Goal: Task Accomplishment & Management: Manage account settings

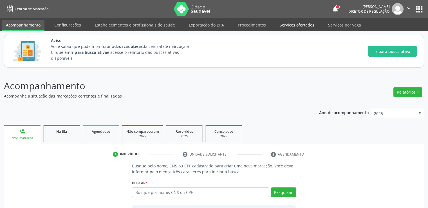
click at [302, 27] on link "Serviços ofertados" at bounding box center [297, 25] width 43 height 10
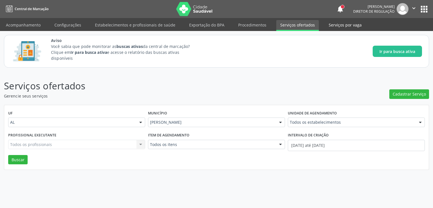
click at [337, 26] on link "Serviços por vaga" at bounding box center [345, 25] width 41 height 10
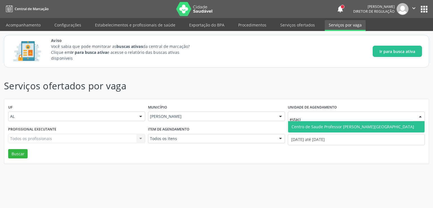
type input "estacio"
click at [325, 125] on span "Centro de Saude Professor [PERSON_NAME][GEOGRAPHIC_DATA]" at bounding box center [352, 126] width 123 height 5
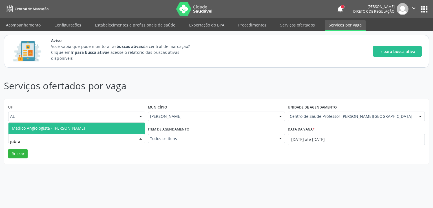
type input "jubran"
click at [62, 129] on span "Médico Angiologista - [PERSON_NAME]" at bounding box center [48, 127] width 73 height 5
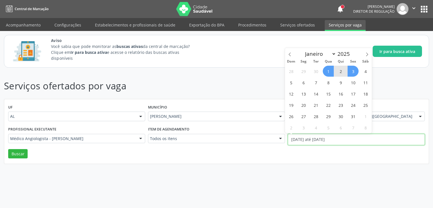
drag, startPoint x: 308, startPoint y: 134, endPoint x: 308, endPoint y: 138, distance: 3.4
click at [308, 135] on input "01/10/2025 até 03/10/2025" at bounding box center [356, 139] width 137 height 11
click at [288, 53] on icon at bounding box center [290, 54] width 4 height 4
select select "8"
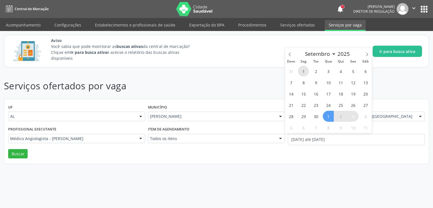
click at [305, 71] on span "1" at bounding box center [303, 71] width 11 height 11
type input "01/09/2025"
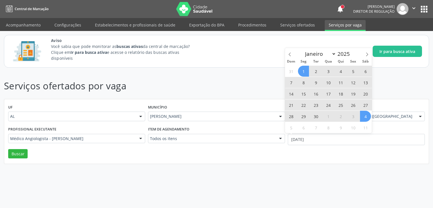
click at [362, 120] on span "4" at bounding box center [365, 116] width 11 height 11
select select "9"
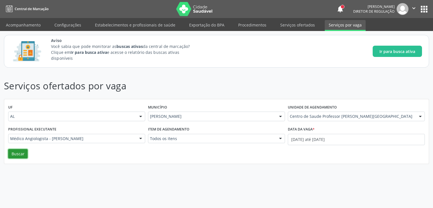
click at [15, 152] on button "Buscar" at bounding box center [17, 154] width 19 height 10
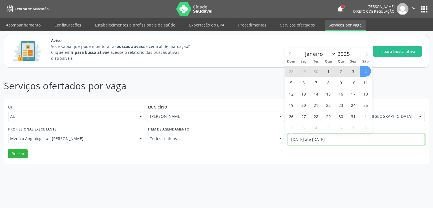
click at [308, 139] on input "01/09/2025 até 04/10/2025" at bounding box center [356, 139] width 137 height 11
click at [309, 155] on div "UF AL AL Nenhum resultado encontrado para: " " Não há nenhuma opção para ser ex…" at bounding box center [216, 131] width 424 height 65
click at [301, 142] on input "01/09/2025 até 04/10/2025" at bounding box center [356, 139] width 137 height 11
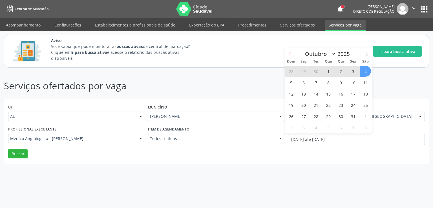
click at [289, 54] on icon at bounding box center [290, 54] width 4 height 4
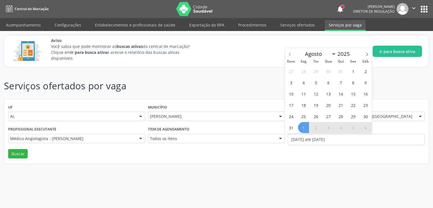
click at [289, 54] on icon at bounding box center [290, 54] width 4 height 4
select select "6"
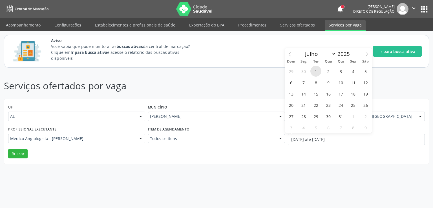
click at [316, 73] on span "1" at bounding box center [315, 71] width 11 height 11
type input "01/07/2025"
click at [365, 52] on span at bounding box center [367, 53] width 10 height 10
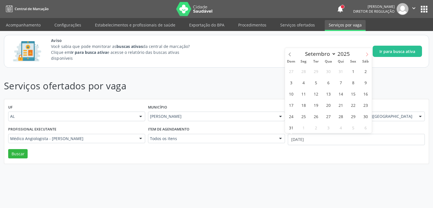
select select "9"
click at [350, 75] on span "3" at bounding box center [352, 71] width 11 height 11
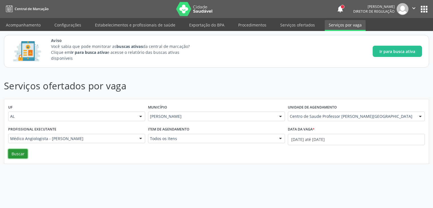
click at [17, 150] on button "Buscar" at bounding box center [17, 154] width 19 height 10
click at [289, 23] on link "Serviços ofertados" at bounding box center [297, 25] width 43 height 10
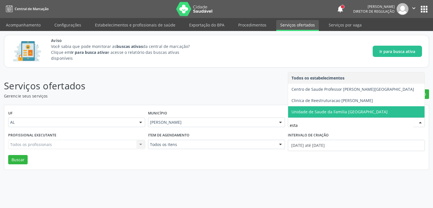
type input "estac"
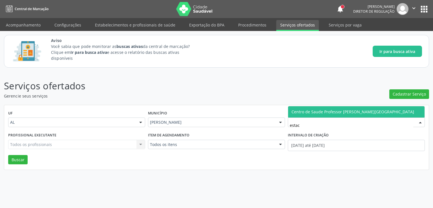
click at [323, 108] on span "Centro de Saude Professor [PERSON_NAME][GEOGRAPHIC_DATA]" at bounding box center [356, 111] width 136 height 11
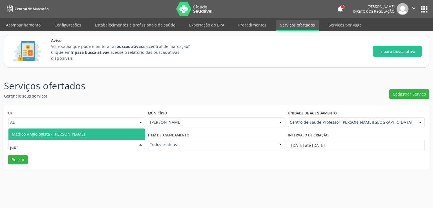
type input "jubra"
click at [75, 136] on span "Médico Angiologista - [PERSON_NAME]" at bounding box center [48, 133] width 73 height 5
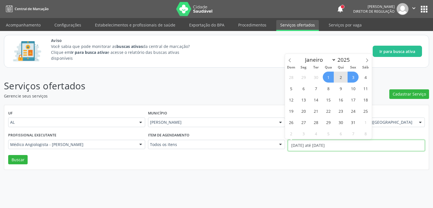
click at [306, 145] on input "01/10/2025 até 03/10/2025" at bounding box center [356, 145] width 137 height 11
click at [290, 58] on span at bounding box center [290, 59] width 10 height 10
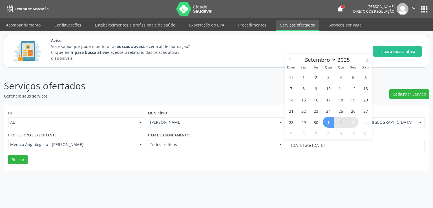
click at [290, 58] on span at bounding box center [290, 59] width 10 height 10
select select "7"
click at [353, 77] on span "1" at bounding box center [352, 77] width 11 height 11
type input "01/08/2025"
click at [367, 62] on icon at bounding box center [367, 60] width 4 height 4
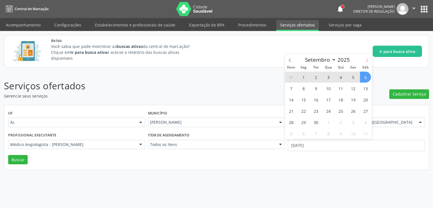
click at [365, 59] on icon at bounding box center [367, 60] width 4 height 4
select select "9"
click at [353, 78] on span "3" at bounding box center [352, 77] width 11 height 11
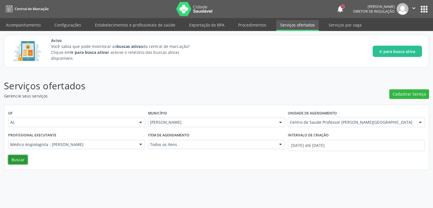
click at [11, 160] on button "Buscar" at bounding box center [17, 160] width 19 height 10
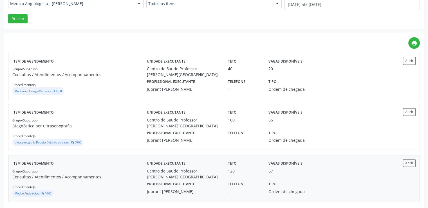
scroll to position [146, 0]
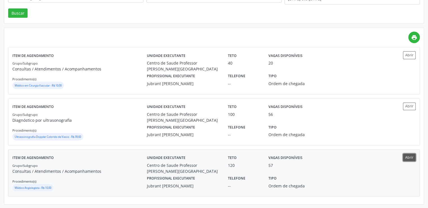
click at [406, 155] on button "Abrir" at bounding box center [409, 158] width 13 height 8
click at [408, 55] on button "Abrir" at bounding box center [409, 55] width 13 height 8
click at [408, 54] on button "Abrir" at bounding box center [409, 55] width 13 height 8
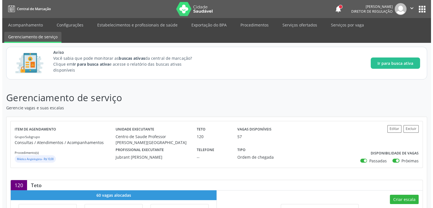
scroll to position [171, 0]
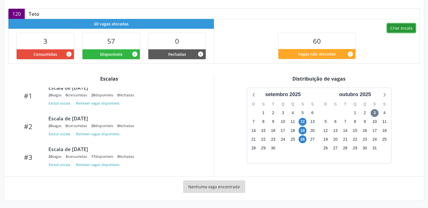
click at [396, 31] on button "Criar escala" at bounding box center [401, 28] width 29 height 10
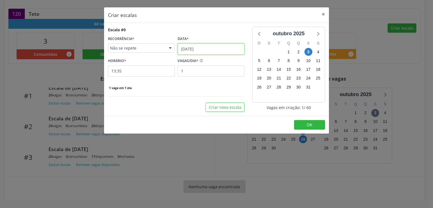
click at [219, 51] on input "[DATE]" at bounding box center [210, 48] width 67 height 11
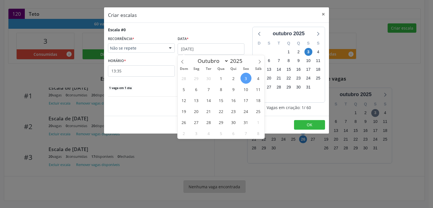
click at [246, 91] on span "10" at bounding box center [245, 89] width 11 height 11
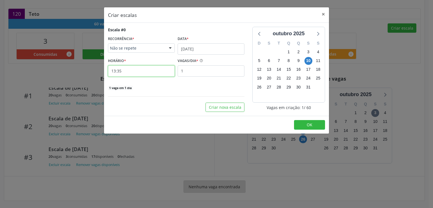
click at [131, 71] on input "13:35" at bounding box center [141, 70] width 67 height 11
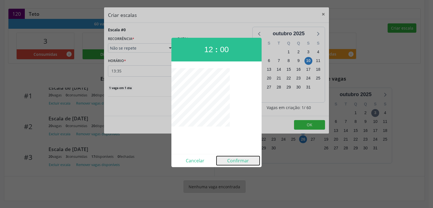
click at [234, 161] on button "Confirmar" at bounding box center [237, 160] width 43 height 9
type input "12:00"
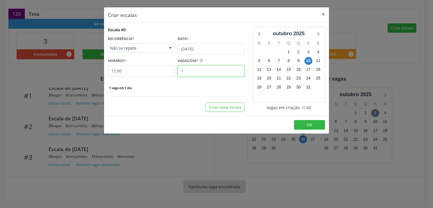
click at [197, 71] on input "1" at bounding box center [210, 70] width 67 height 11
type input "1"
type input "20"
click at [180, 93] on div "Escala #0 RECORRÊNCIA * Não se repete Não se repete Diário/Semanal Mensal Nenhu…" at bounding box center [176, 69] width 144 height 85
click at [222, 107] on button "Criar nova escala" at bounding box center [224, 108] width 39 height 10
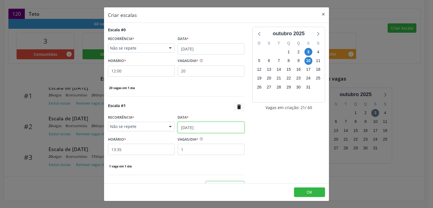
click at [183, 128] on input "[DATE]" at bounding box center [210, 127] width 67 height 11
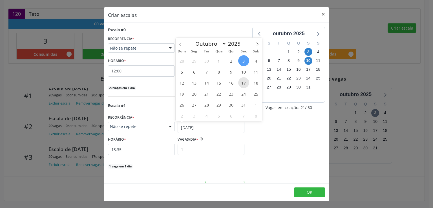
click at [243, 85] on span "17" at bounding box center [243, 82] width 11 height 11
select select "9"
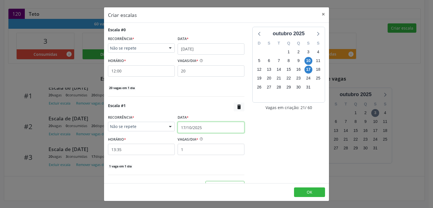
click at [185, 123] on input "17/10/2025" at bounding box center [210, 127] width 67 height 11
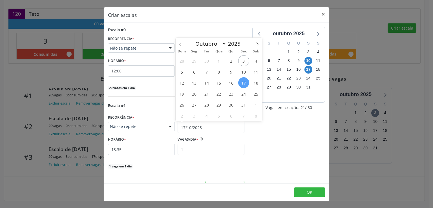
click at [146, 140] on div "HORÁRIO * 13:35" at bounding box center [141, 145] width 67 height 20
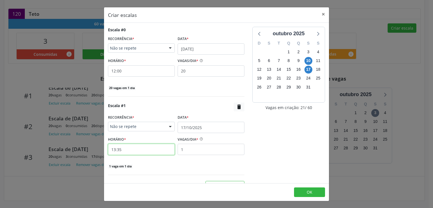
click at [132, 147] on input "13:35" at bounding box center [141, 149] width 67 height 11
click at [112, 152] on input "13:35" at bounding box center [141, 149] width 67 height 11
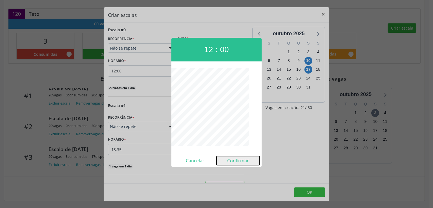
click at [234, 161] on button "Confirmar" at bounding box center [237, 160] width 43 height 9
type input "12:00"
click at [234, 161] on div "Escala #1  RECORRÊNCIA * Não se repete Não se repete Diário/Semanal Mensal Nen…" at bounding box center [176, 136] width 136 height 66
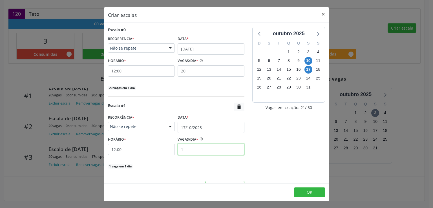
click at [197, 151] on input "1" at bounding box center [210, 149] width 67 height 11
type input "20"
click at [186, 168] on div "20 vagas em 1 dia" at bounding box center [176, 166] width 136 height 6
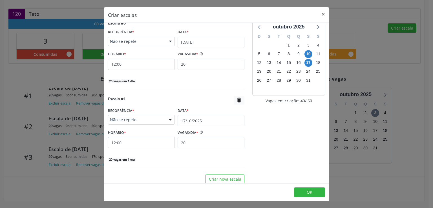
scroll to position [10, 0]
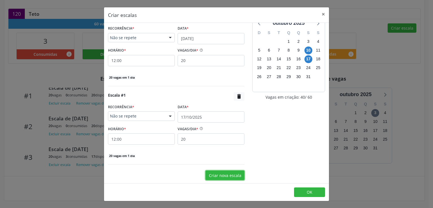
click at [213, 172] on button "Criar nova escala" at bounding box center [224, 175] width 39 height 10
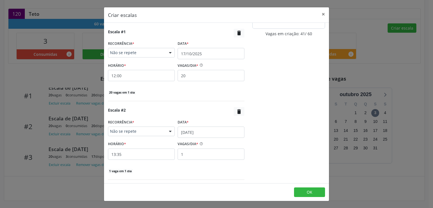
scroll to position [89, 0]
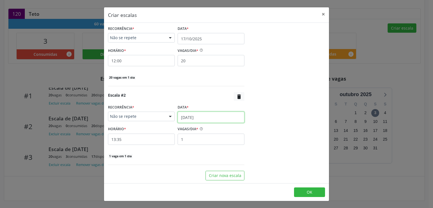
click at [195, 112] on input "[DATE]" at bounding box center [210, 117] width 67 height 11
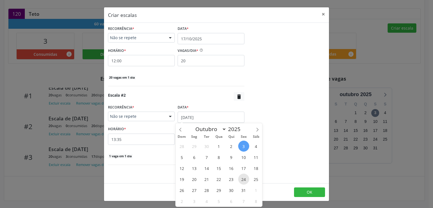
click at [243, 177] on span "24" at bounding box center [243, 179] width 11 height 11
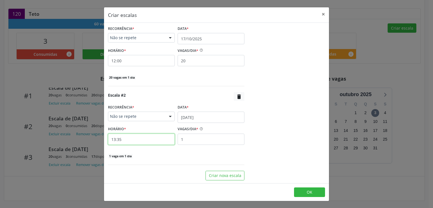
click at [130, 139] on input "13:35" at bounding box center [141, 139] width 67 height 11
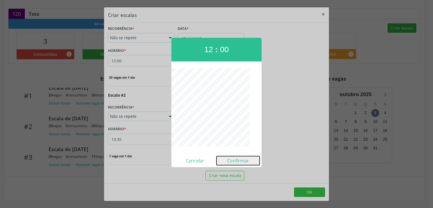
click at [230, 160] on button "Confirmar" at bounding box center [237, 160] width 43 height 9
type input "12:00"
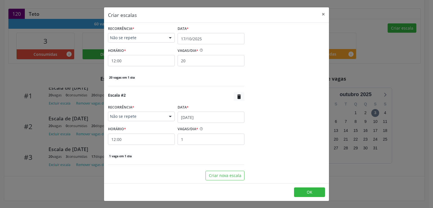
click at [230, 160] on div "Escala #2  RECORRÊNCIA * Não se repete Não se repete Diário/Semanal Mensal Nen…" at bounding box center [176, 128] width 136 height 73
click at [186, 140] on input "1" at bounding box center [210, 139] width 67 height 11
type input "20"
click at [311, 192] on span "OK" at bounding box center [309, 191] width 6 height 5
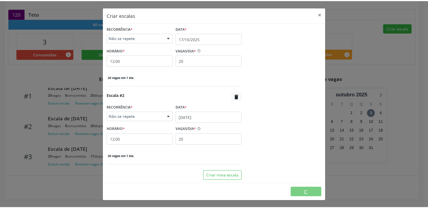
scroll to position [0, 0]
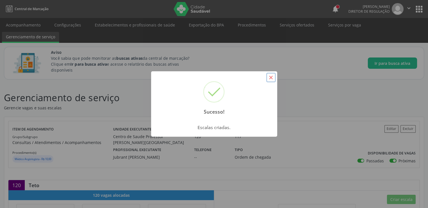
click at [271, 78] on button "×" at bounding box center [271, 78] width 10 height 10
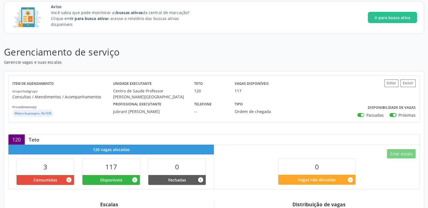
scroll to position [28, 0]
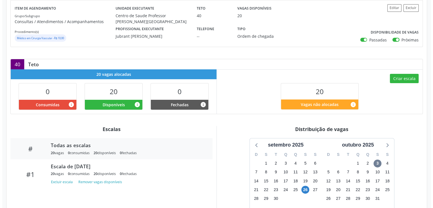
scroll to position [113, 0]
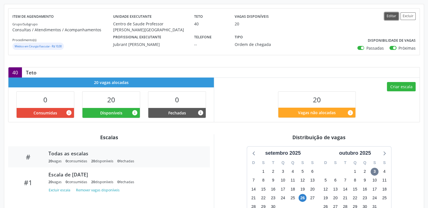
click at [390, 17] on button "Editar" at bounding box center [392, 16] width 14 height 8
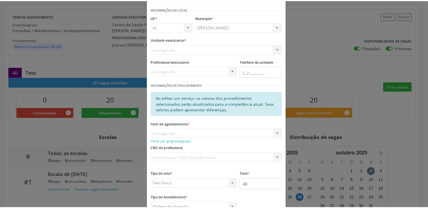
scroll to position [61, 0]
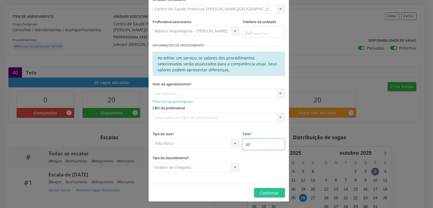
click at [266, 146] on input "40" at bounding box center [263, 144] width 42 height 11
type input "200"
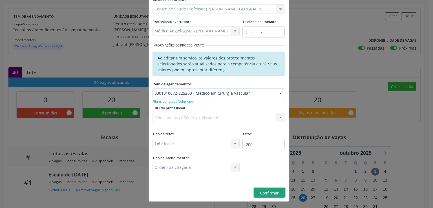
click at [267, 192] on span "Confirmar" at bounding box center [269, 192] width 19 height 5
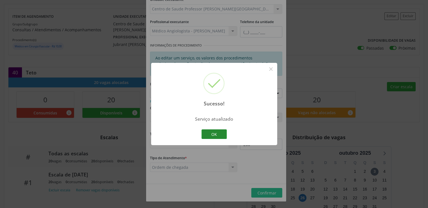
click at [220, 133] on button "OK" at bounding box center [214, 134] width 25 height 10
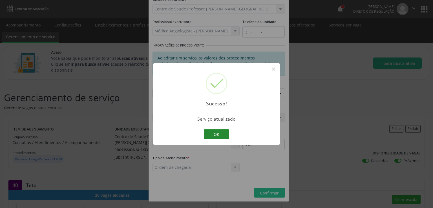
click at [220, 133] on div "OK Cancel" at bounding box center [217, 134] width 28 height 12
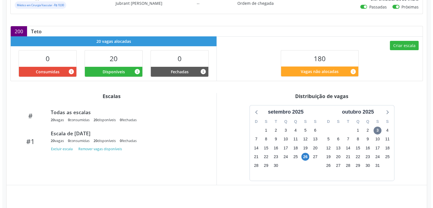
scroll to position [159, 0]
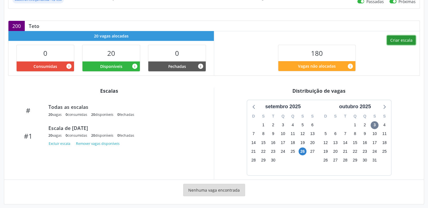
click at [392, 37] on button "Criar escala" at bounding box center [401, 40] width 29 height 10
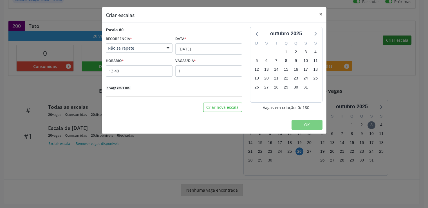
click at [392, 37] on div "Criar escalas × Escala #0 RECORRÊNCIA * Não se repete Não se repete Diário/Sema…" at bounding box center [214, 104] width 428 height 208
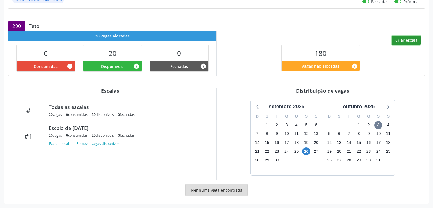
scroll to position [151, 0]
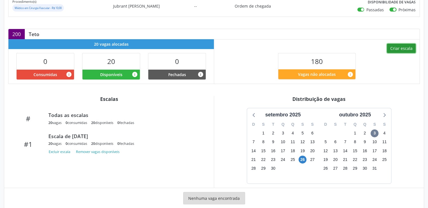
click at [405, 45] on button "Criar escala" at bounding box center [401, 49] width 29 height 10
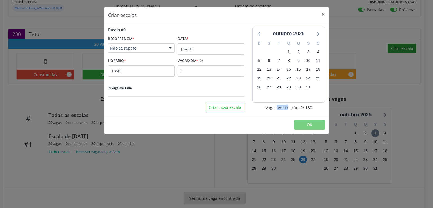
click at [405, 45] on div "Criar escalas × Escala #0 RECORRÊNCIA * Não se repete Não se repete Diário/Sema…" at bounding box center [216, 104] width 433 height 208
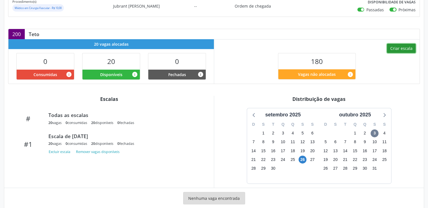
click at [403, 46] on button "Criar escala" at bounding box center [401, 49] width 29 height 10
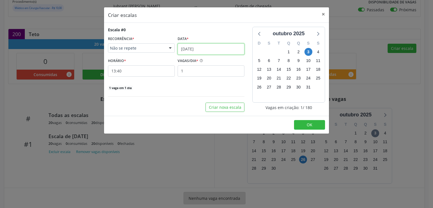
click at [201, 49] on input "[DATE]" at bounding box center [210, 48] width 67 height 11
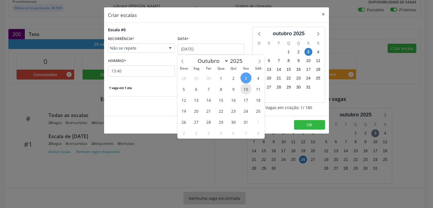
click at [244, 86] on span "10" at bounding box center [245, 88] width 11 height 11
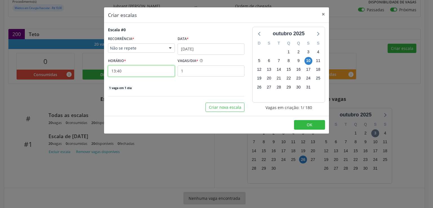
click at [143, 75] on input "13:40" at bounding box center [141, 70] width 67 height 11
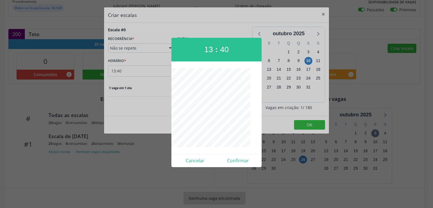
click at [143, 75] on div at bounding box center [216, 104] width 433 height 208
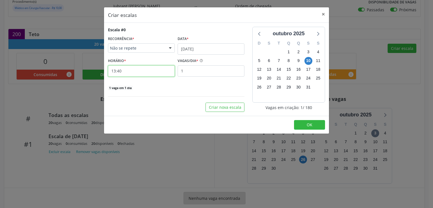
click at [142, 73] on input "13:40" at bounding box center [141, 70] width 67 height 11
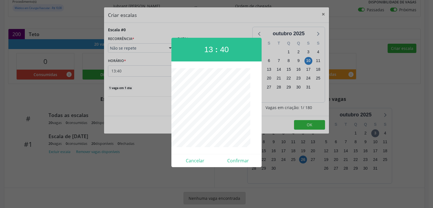
click at [142, 73] on div at bounding box center [216, 104] width 433 height 208
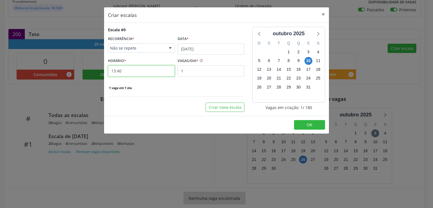
click at [143, 73] on input "13:40" at bounding box center [141, 70] width 67 height 11
click at [143, 73] on div at bounding box center [216, 104] width 433 height 208
click at [136, 69] on input "13:40" at bounding box center [141, 70] width 67 height 11
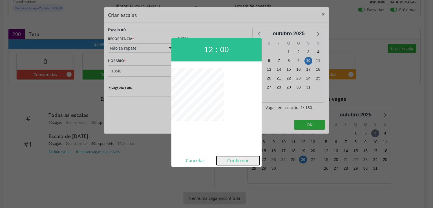
click at [241, 161] on button "Confirmar" at bounding box center [237, 160] width 43 height 9
type input "12:00"
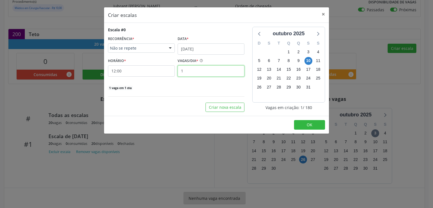
click at [192, 74] on input "1" at bounding box center [210, 70] width 67 height 11
type input "20"
click at [183, 87] on div "20 vagas em 1 dia" at bounding box center [176, 88] width 136 height 6
click at [226, 104] on button "Criar nova escala" at bounding box center [224, 108] width 39 height 10
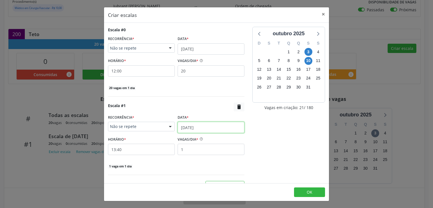
click at [187, 128] on input "[DATE]" at bounding box center [210, 127] width 67 height 11
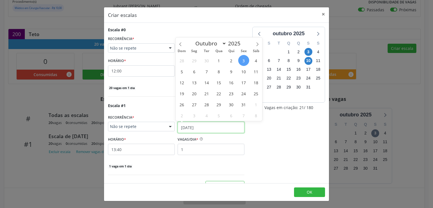
click at [187, 128] on input "[DATE]" at bounding box center [210, 127] width 67 height 11
click at [243, 82] on span "17" at bounding box center [243, 82] width 11 height 11
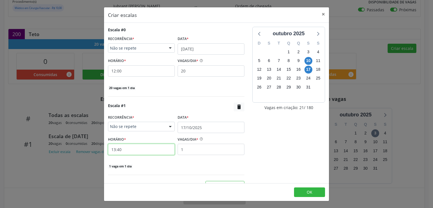
click at [144, 148] on input "13:40" at bounding box center [141, 149] width 67 height 11
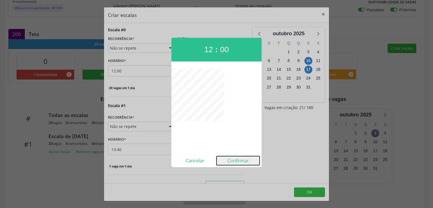
click at [234, 157] on button "Confirmar" at bounding box center [237, 160] width 43 height 9
type input "12:00"
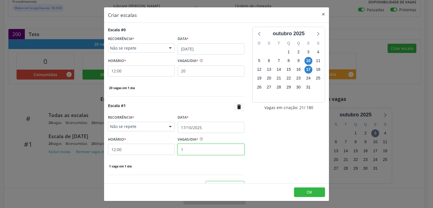
click at [208, 144] on input "1" at bounding box center [210, 149] width 67 height 11
type input "20"
click at [206, 163] on div "Escala #1  RECORRÊNCIA * Não se repete Não se repete Diário/Semanal Mensal Nen…" at bounding box center [176, 136] width 136 height 66
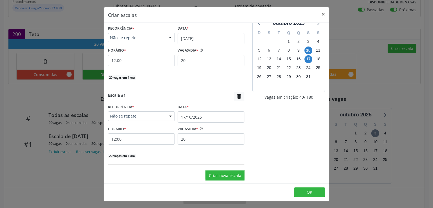
click at [212, 175] on button "Criar nova escala" at bounding box center [224, 175] width 39 height 10
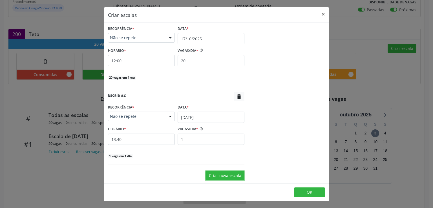
click at [222, 172] on button "Criar nova escala" at bounding box center [224, 176] width 39 height 10
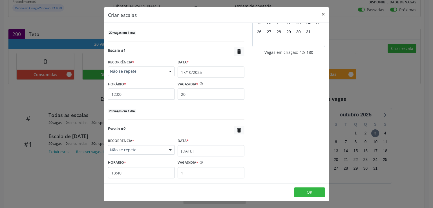
scroll to position [83, 0]
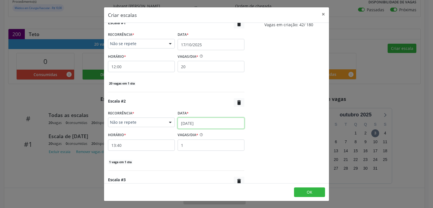
click at [194, 122] on input "[DATE]" at bounding box center [210, 122] width 67 height 11
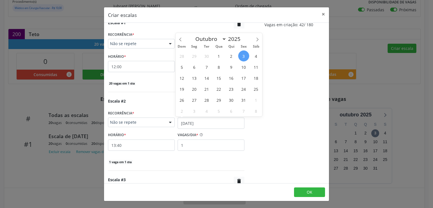
click at [241, 90] on span "24" at bounding box center [243, 88] width 11 height 11
click at [241, 90] on div "Escala #0 RECORRÊNCIA * Não se repete Não se repete Diário/Semanal Mensal Nenhu…" at bounding box center [176, 104] width 144 height 321
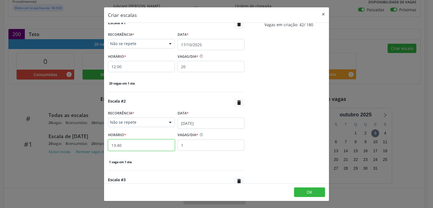
click at [138, 143] on input "13:40" at bounding box center [141, 144] width 67 height 11
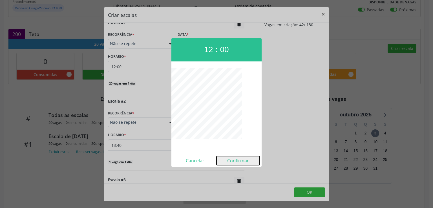
click at [234, 161] on button "Confirmar" at bounding box center [237, 160] width 43 height 9
type input "12:00"
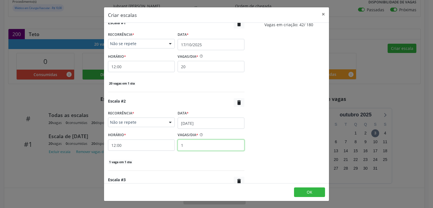
click at [189, 145] on input "1" at bounding box center [210, 144] width 67 height 11
type input "1"
type input "20"
click at [260, 161] on div "[DATE] D S T Q Q S S 28 29 30 1 2 3 4 5 6 7 8 9 10 11 12 13 14 15 16 17 18 19 2…" at bounding box center [288, 104] width 81 height 321
click at [316, 191] on button "OK" at bounding box center [309, 192] width 31 height 10
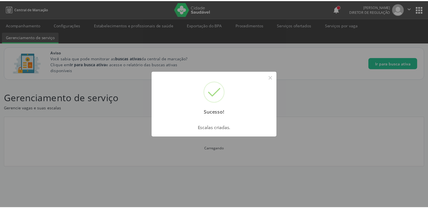
scroll to position [0, 0]
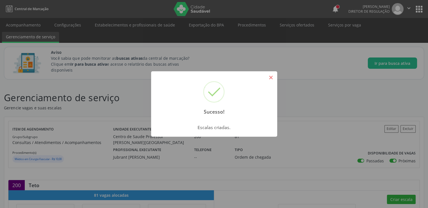
click at [272, 81] on button "×" at bounding box center [271, 78] width 10 height 10
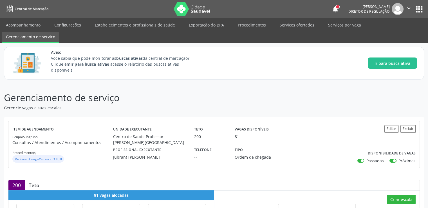
click at [272, 81] on div "Sucesso! × Escalas criadas. OK Cancel" at bounding box center [214, 104] width 428 height 208
